Goal: Communication & Community: Answer question/provide support

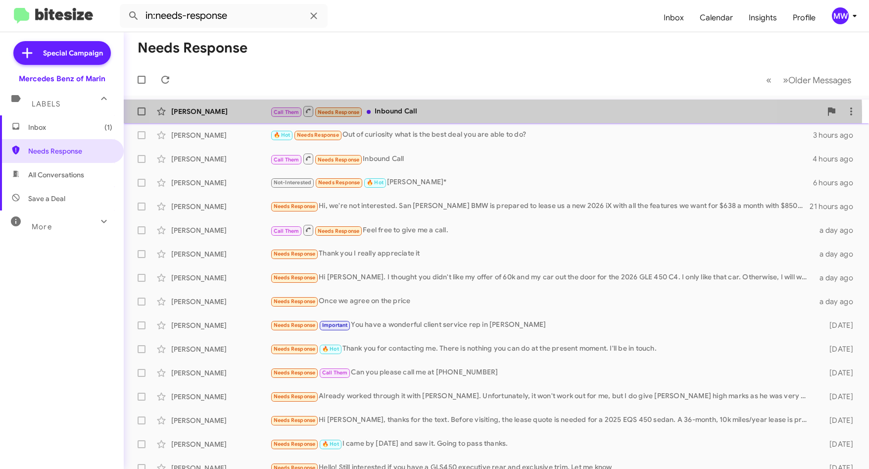
click at [443, 115] on div "Call Them Needs Response Inbound Call" at bounding box center [546, 111] width 552 height 12
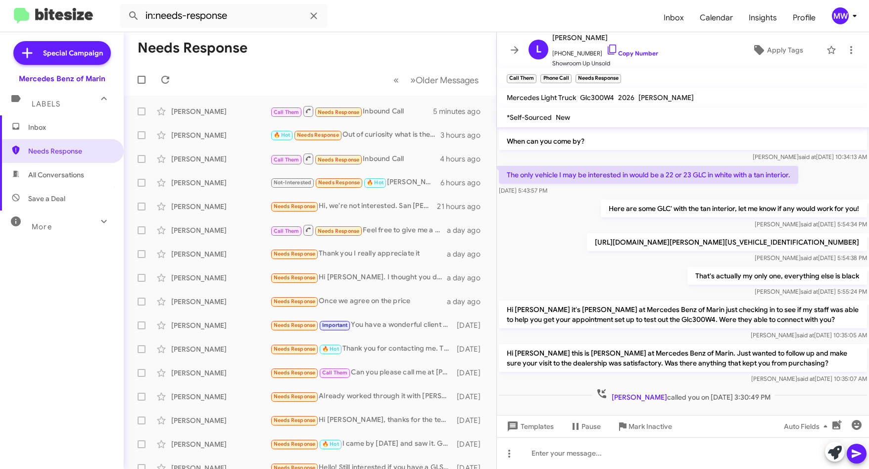
scroll to position [65, 0]
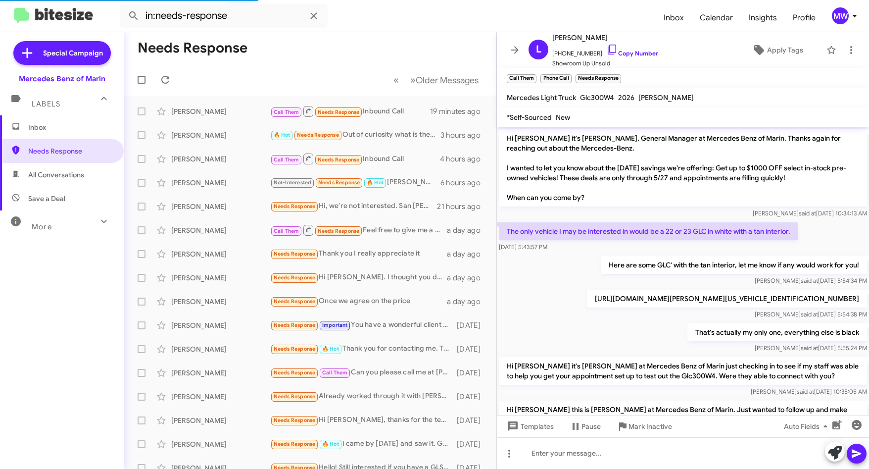
scroll to position [46, 0]
